Goal: Transaction & Acquisition: Purchase product/service

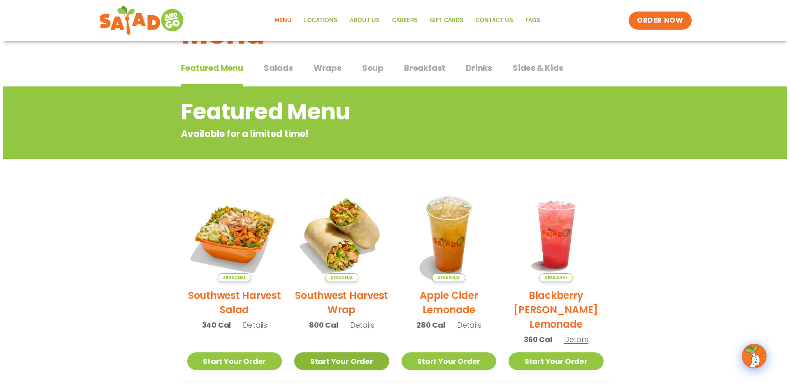
scroll to position [123, 0]
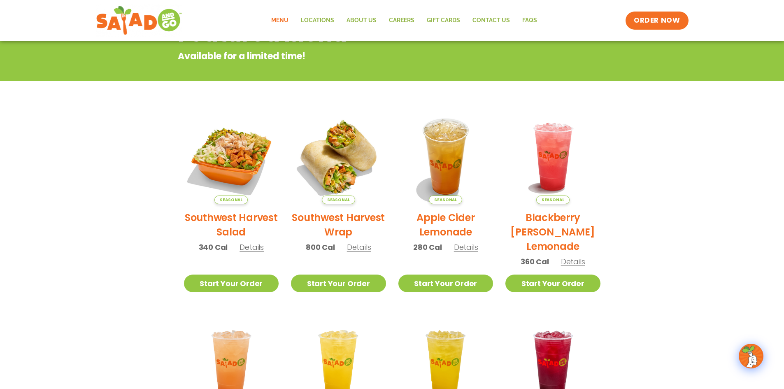
click at [250, 248] on span "Details" at bounding box center [251, 247] width 24 height 10
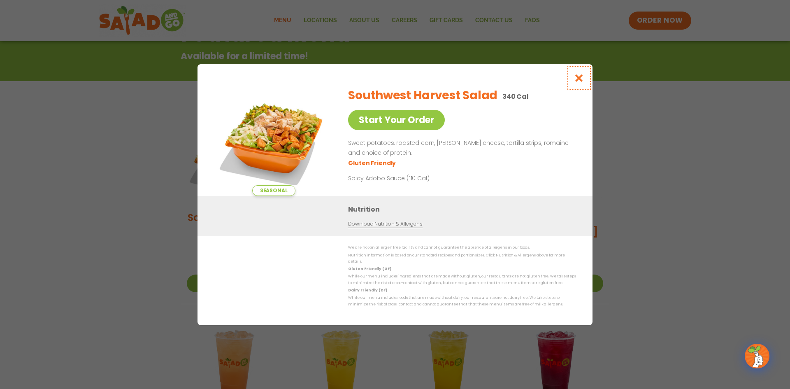
click at [575, 82] on icon "Close modal" at bounding box center [579, 78] width 10 height 9
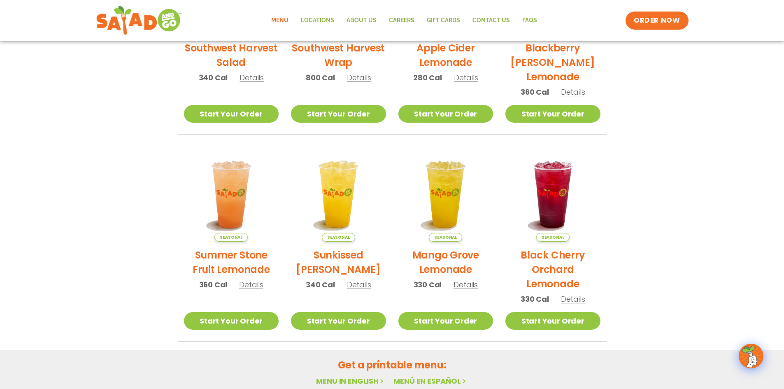
scroll to position [297, 0]
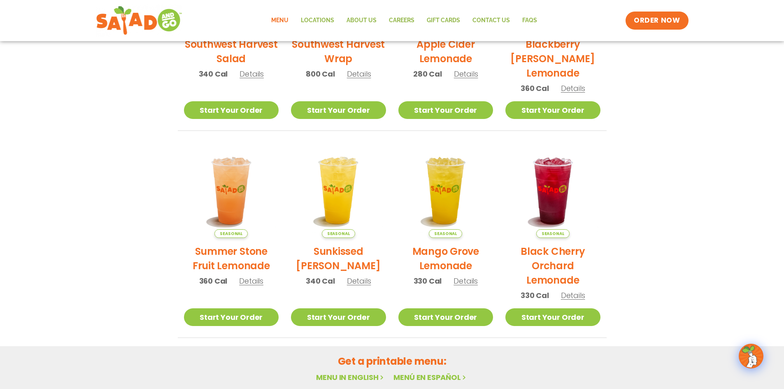
click at [474, 282] on span "Details" at bounding box center [465, 281] width 24 height 10
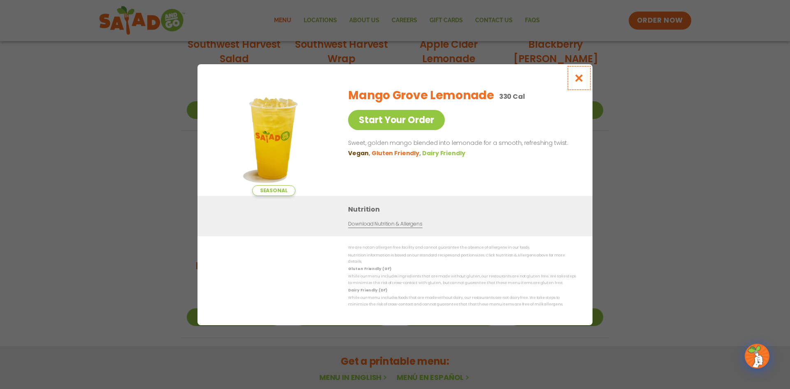
click at [583, 79] on icon "Close modal" at bounding box center [579, 78] width 10 height 9
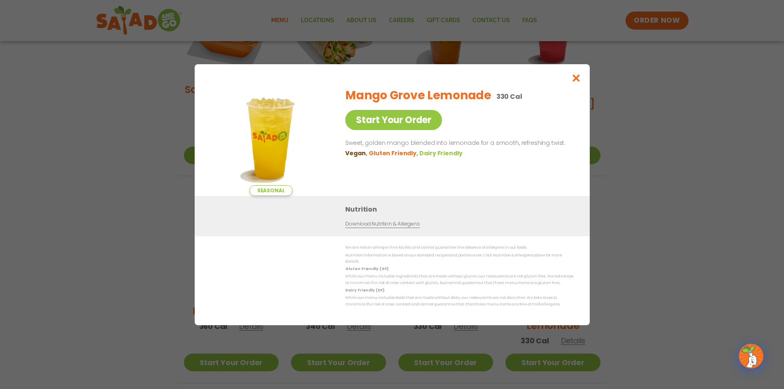
scroll to position [246, 0]
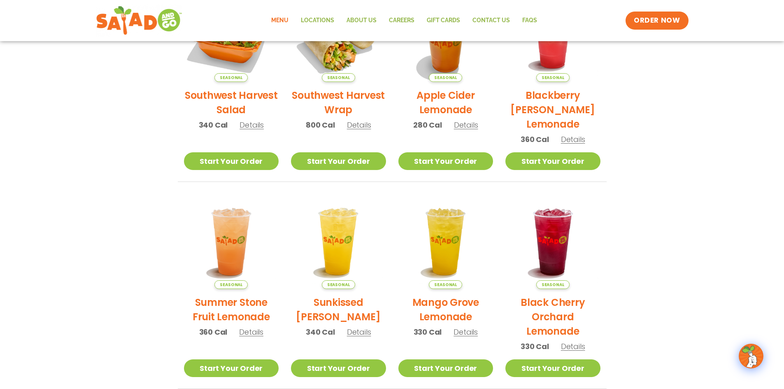
click at [358, 335] on span "Details" at bounding box center [359, 332] width 24 height 10
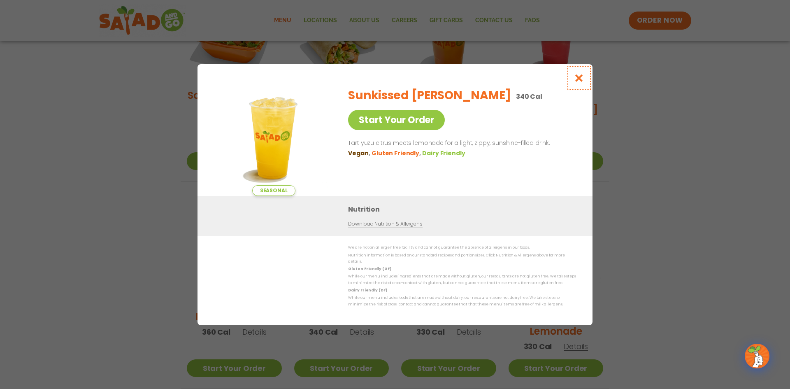
click at [580, 82] on icon "Close modal" at bounding box center [579, 78] width 10 height 9
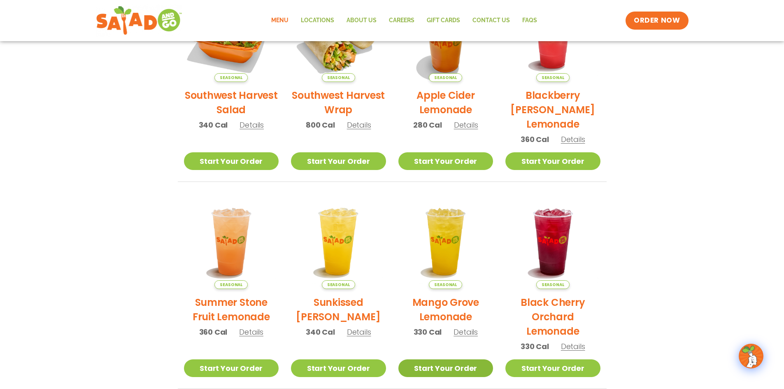
click at [466, 370] on link "Start Your Order" at bounding box center [445, 368] width 95 height 18
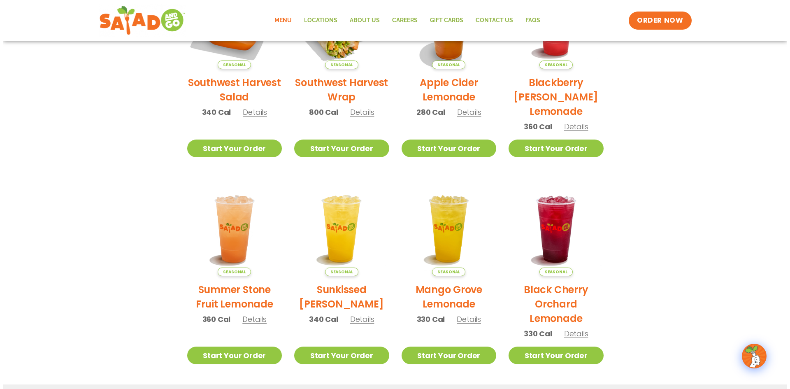
scroll to position [329, 0]
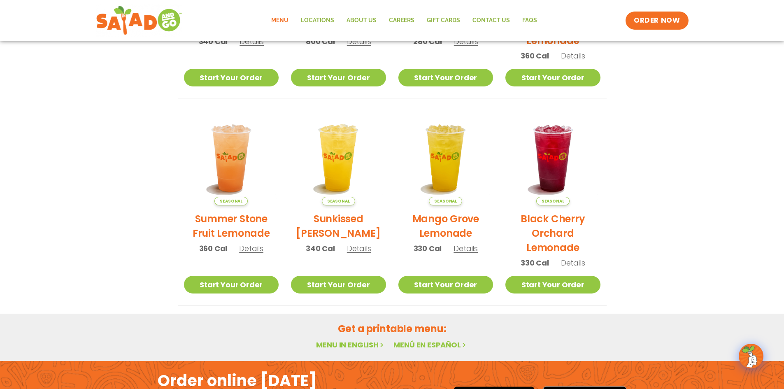
click at [455, 236] on h2 "Mango Grove Lemonade" at bounding box center [445, 226] width 95 height 29
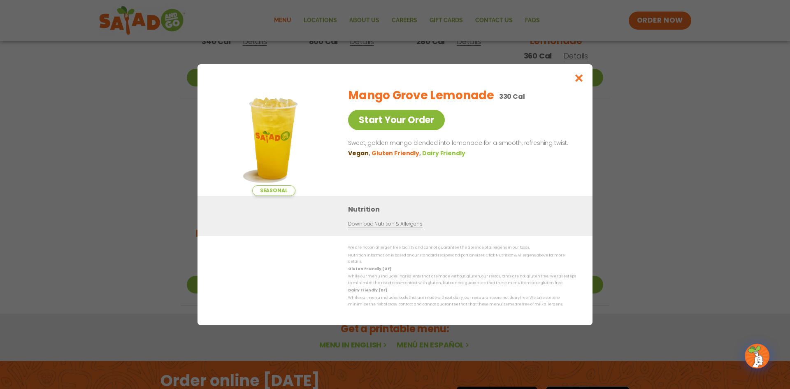
click at [387, 126] on link "Start Your Order" at bounding box center [396, 120] width 97 height 20
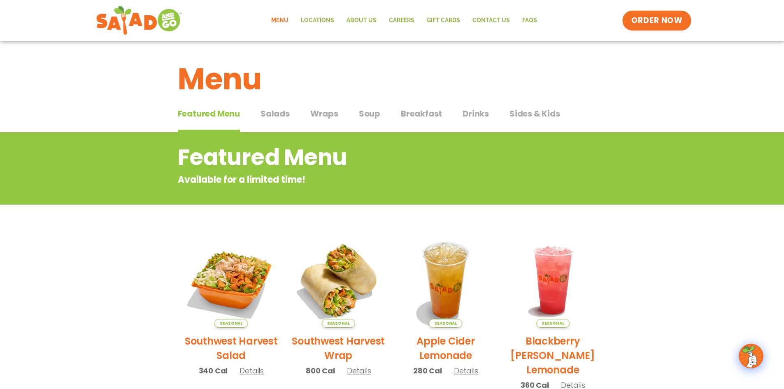
click at [653, 18] on span "ORDER NOW" at bounding box center [656, 20] width 51 height 11
